Goal: Task Accomplishment & Management: Complete application form

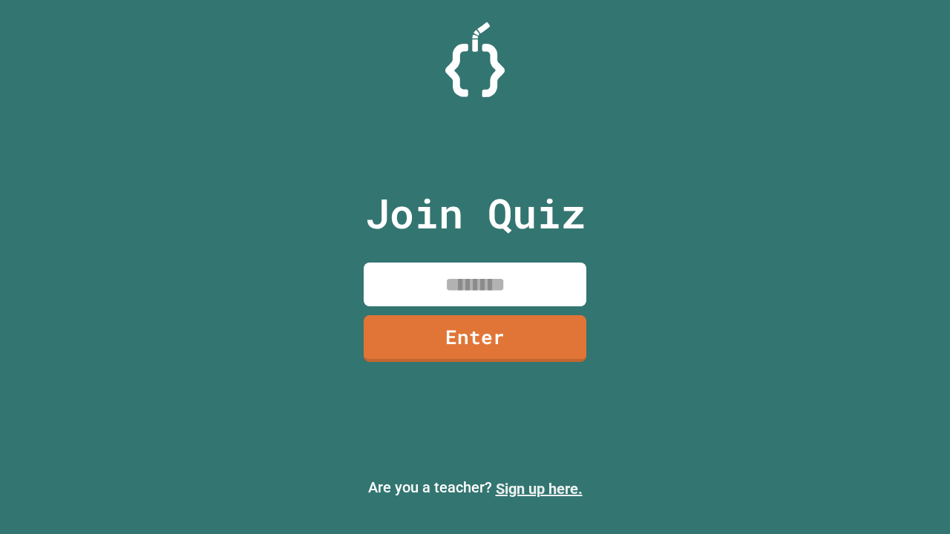
click at [539, 489] on link "Sign up here." at bounding box center [539, 489] width 87 height 18
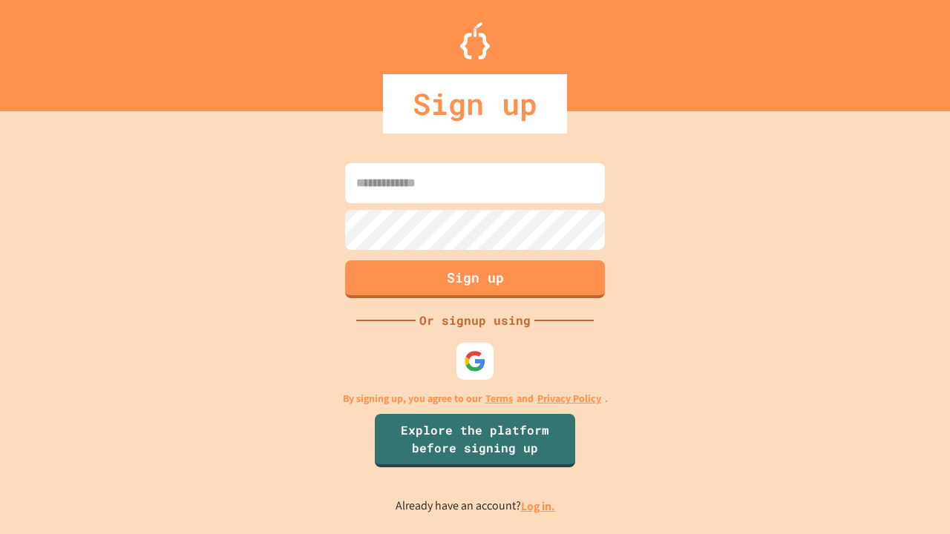
click at [539, 506] on link "Log in." at bounding box center [538, 507] width 34 height 16
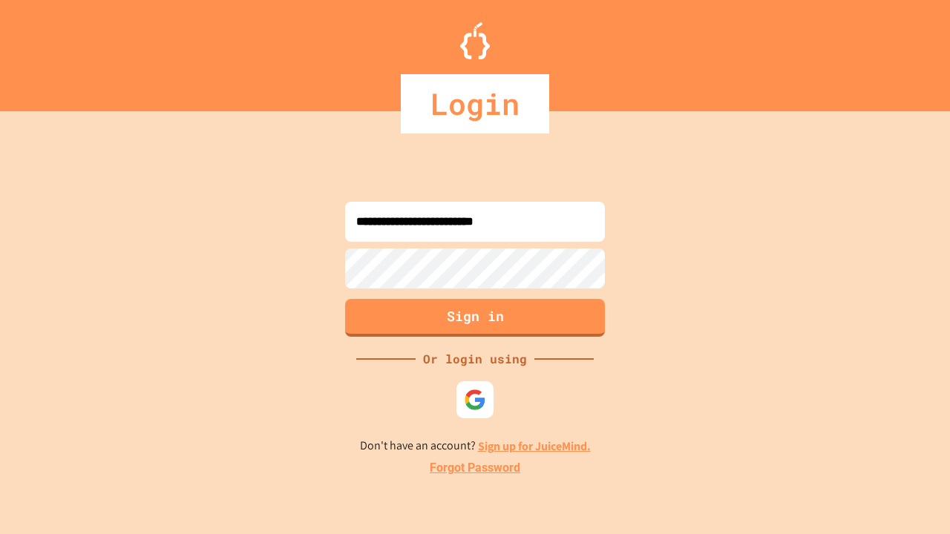
type input "**********"
